Goal: Task Accomplishment & Management: Use online tool/utility

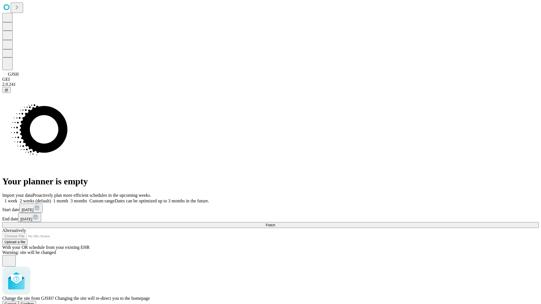
click at [34, 302] on span "Confirm" at bounding box center [27, 304] width 13 height 4
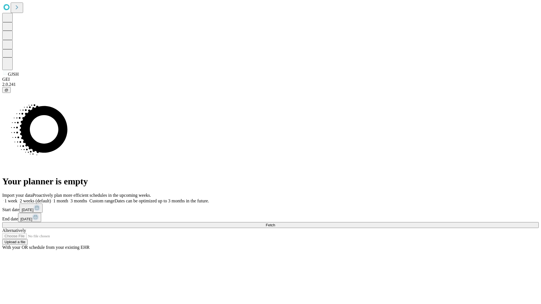
click at [68, 199] on label "1 month" at bounding box center [59, 201] width 17 height 5
click at [275, 223] on span "Fetch" at bounding box center [270, 225] width 9 height 4
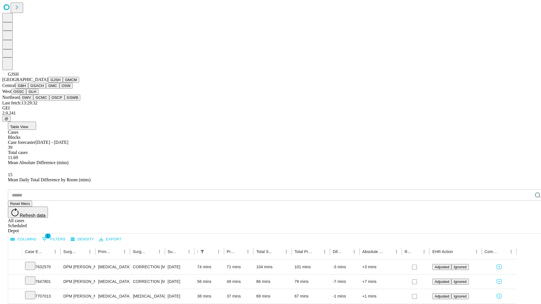
click at [63, 83] on button "GMCM" at bounding box center [71, 80] width 16 height 6
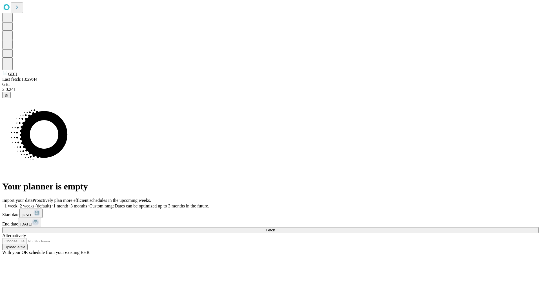
click at [68, 204] on label "1 month" at bounding box center [59, 206] width 17 height 5
click at [275, 228] on span "Fetch" at bounding box center [270, 230] width 9 height 4
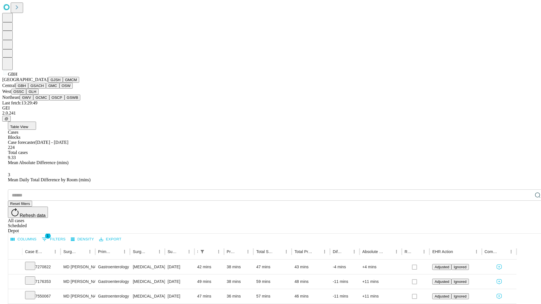
click at [44, 89] on button "GSACH" at bounding box center [37, 86] width 18 height 6
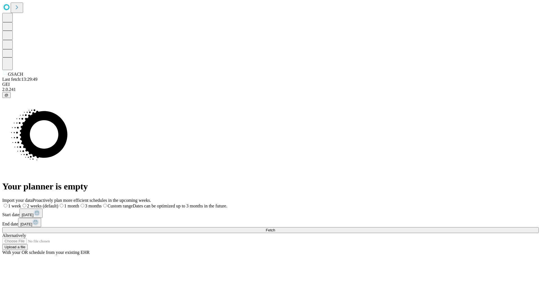
click at [79, 204] on label "1 month" at bounding box center [68, 206] width 21 height 5
click at [275, 228] on span "Fetch" at bounding box center [270, 230] width 9 height 4
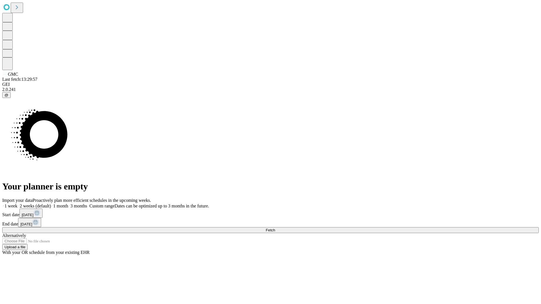
click at [68, 204] on label "1 month" at bounding box center [59, 206] width 17 height 5
click at [275, 228] on span "Fetch" at bounding box center [270, 230] width 9 height 4
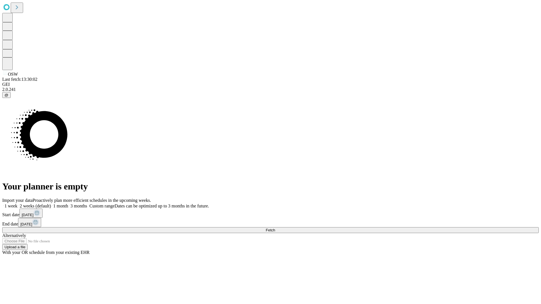
click at [275, 228] on span "Fetch" at bounding box center [270, 230] width 9 height 4
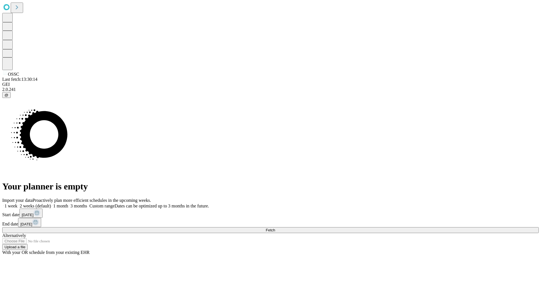
click at [275, 228] on span "Fetch" at bounding box center [270, 230] width 9 height 4
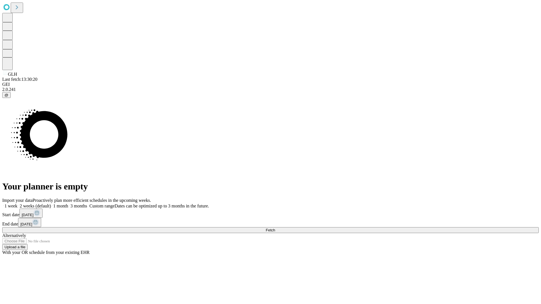
click at [68, 204] on label "1 month" at bounding box center [59, 206] width 17 height 5
click at [275, 228] on span "Fetch" at bounding box center [270, 230] width 9 height 4
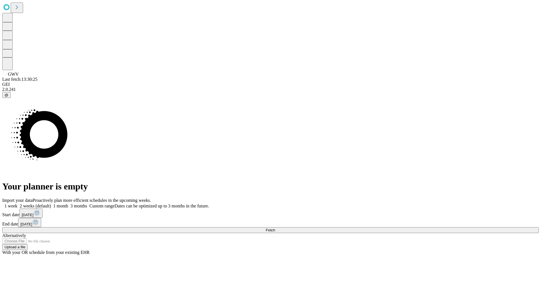
click at [68, 204] on label "1 month" at bounding box center [59, 206] width 17 height 5
click at [275, 228] on span "Fetch" at bounding box center [270, 230] width 9 height 4
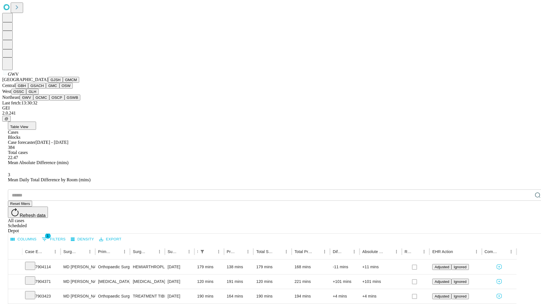
click at [44, 101] on button "GCMC" at bounding box center [41, 98] width 16 height 6
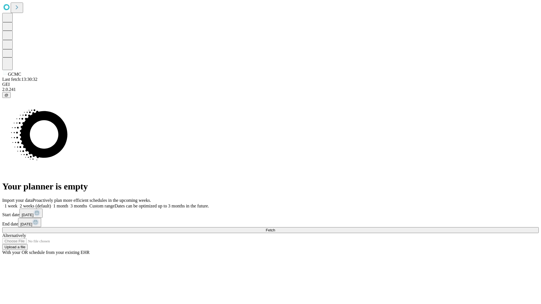
click at [68, 204] on label "1 month" at bounding box center [59, 206] width 17 height 5
click at [275, 228] on span "Fetch" at bounding box center [270, 230] width 9 height 4
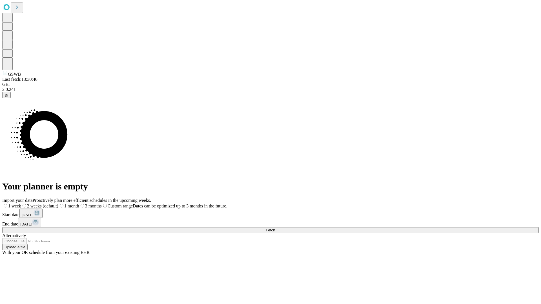
click at [79, 204] on label "1 month" at bounding box center [68, 206] width 21 height 5
click at [275, 228] on span "Fetch" at bounding box center [270, 230] width 9 height 4
